Goal: Check status: Check status

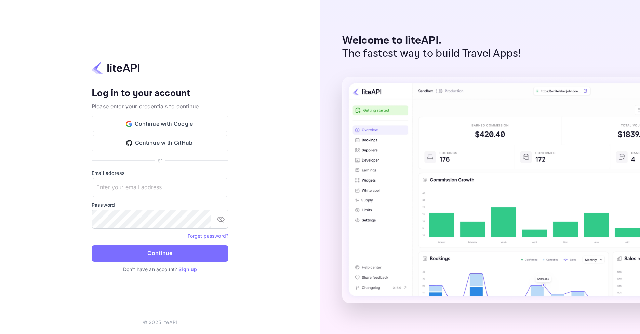
type input "[EMAIL_ADDRESS][DOMAIN_NAME]"
click at [144, 252] on button "Continue" at bounding box center [160, 253] width 137 height 16
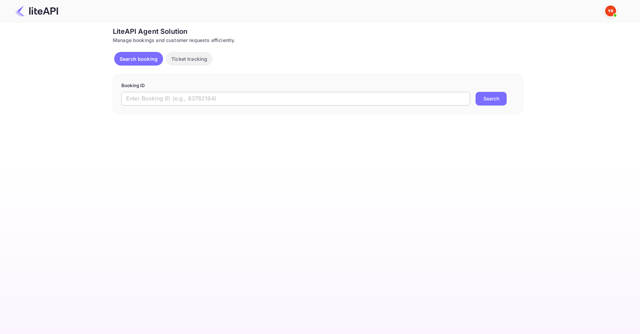
click at [247, 99] on input "text" at bounding box center [295, 99] width 349 height 14
paste input "YA-9758-2898-2533"
click at [499, 99] on button "Search" at bounding box center [490, 99] width 31 height 14
click at [218, 103] on input "YA-9758-2898-2533" at bounding box center [295, 99] width 349 height 14
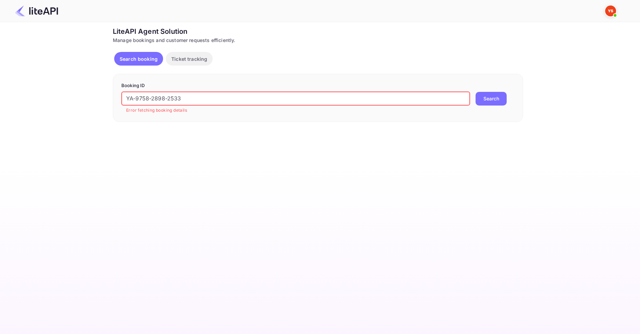
click at [218, 104] on input "YA-9758-2898-2533" at bounding box center [295, 99] width 349 height 14
click at [218, 102] on input "YA-9758-2898-2533" at bounding box center [295, 99] width 349 height 14
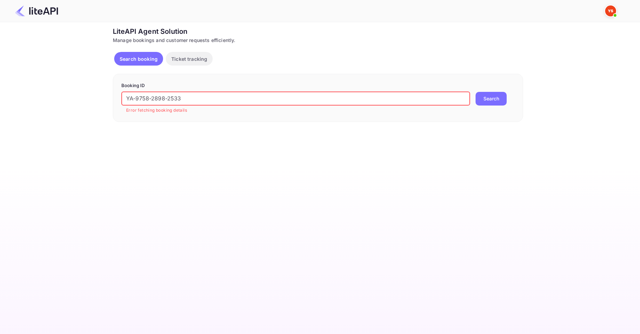
paste input "8506959"
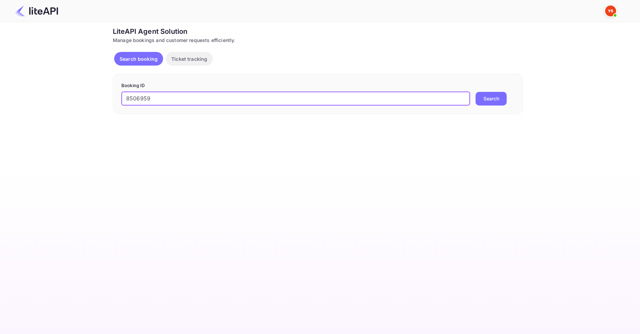
type input "8506959"
click at [478, 98] on button "Search" at bounding box center [490, 99] width 31 height 14
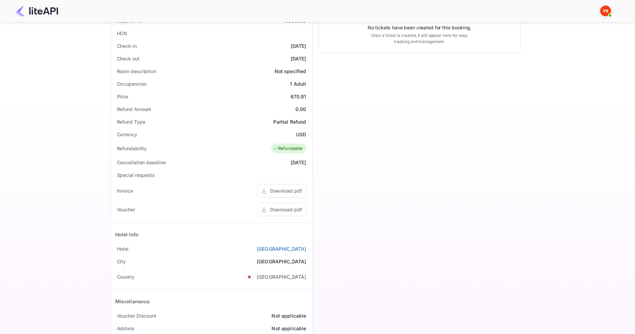
scroll to position [171, 0]
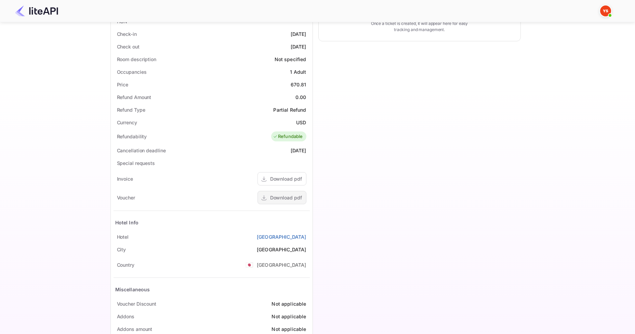
click at [295, 193] on div "Download pdf" at bounding box center [281, 197] width 49 height 13
